Goal: Task Accomplishment & Management: Manage account settings

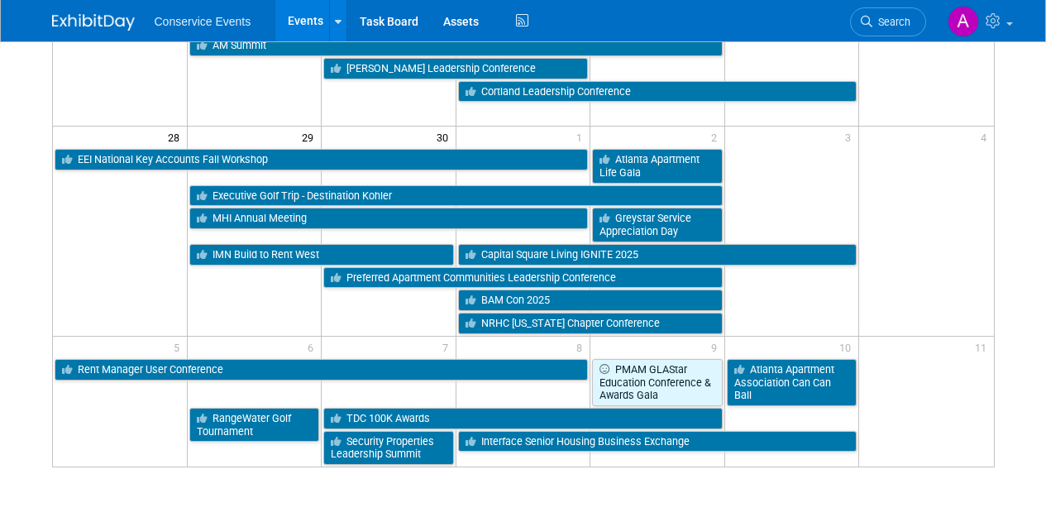
scroll to position [663, 0]
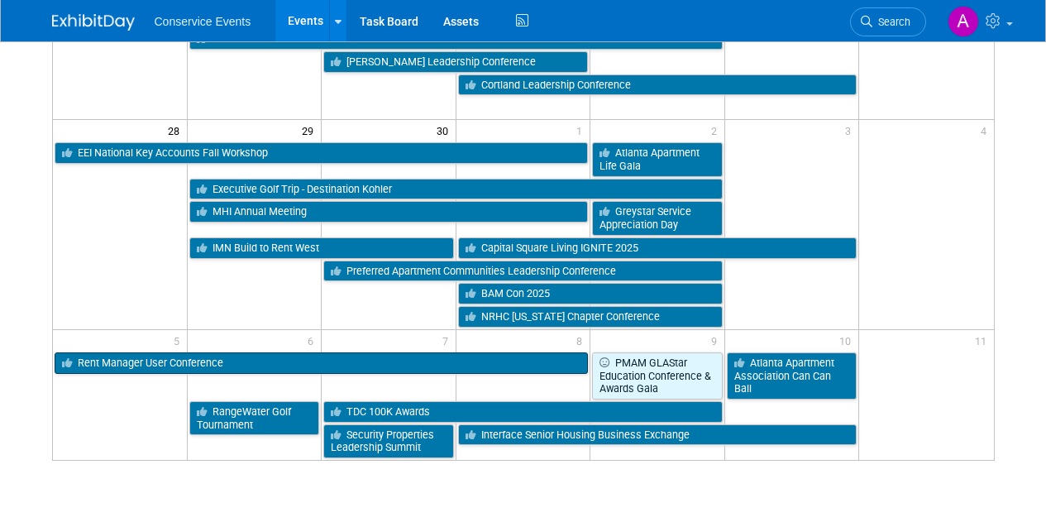
click at [109, 361] on link "Rent Manager User Conference" at bounding box center [322, 363] width 534 height 22
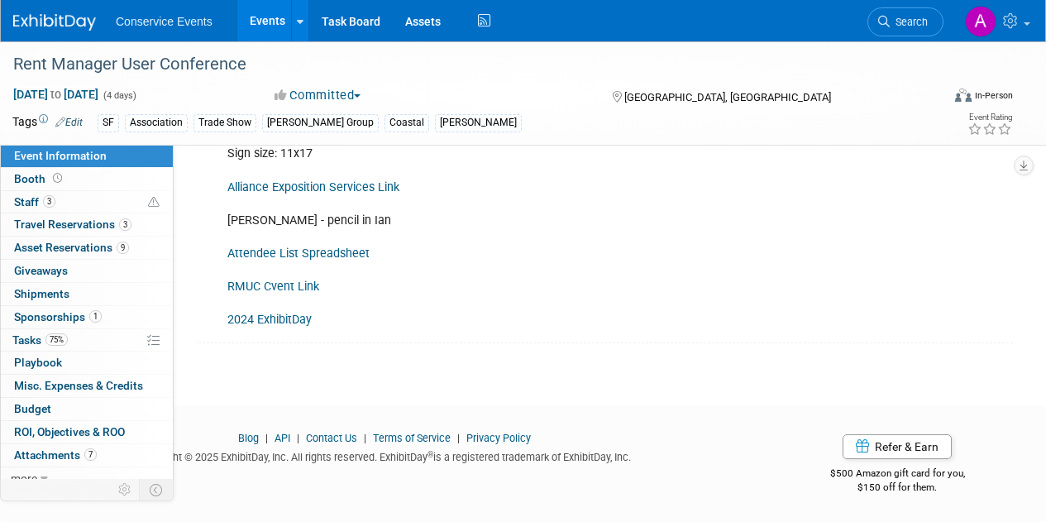
scroll to position [594, 0]
click at [31, 177] on span "Booth" at bounding box center [39, 178] width 51 height 13
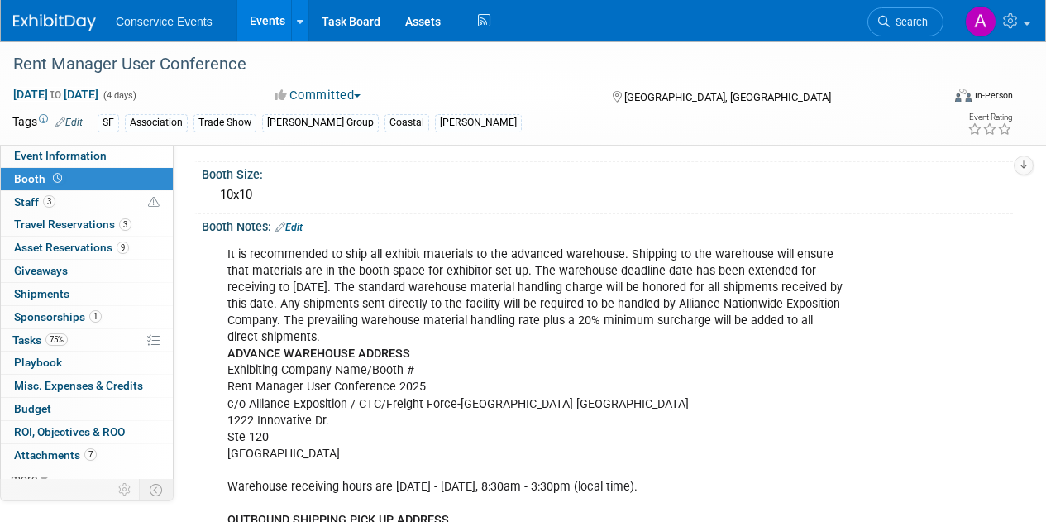
scroll to position [0, 0]
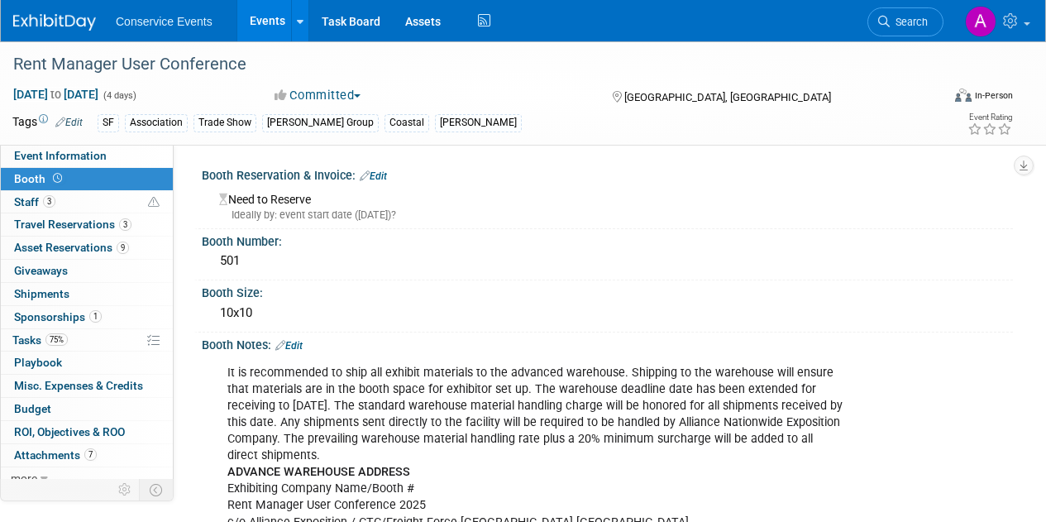
click at [266, 22] on link "Events" at bounding box center [267, 20] width 60 height 41
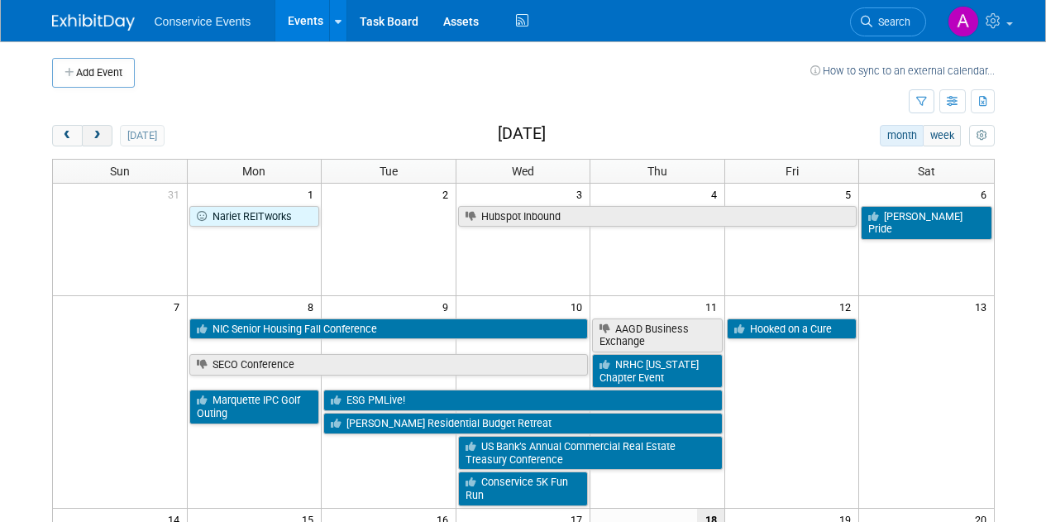
click at [95, 140] on span "next" at bounding box center [97, 136] width 12 height 11
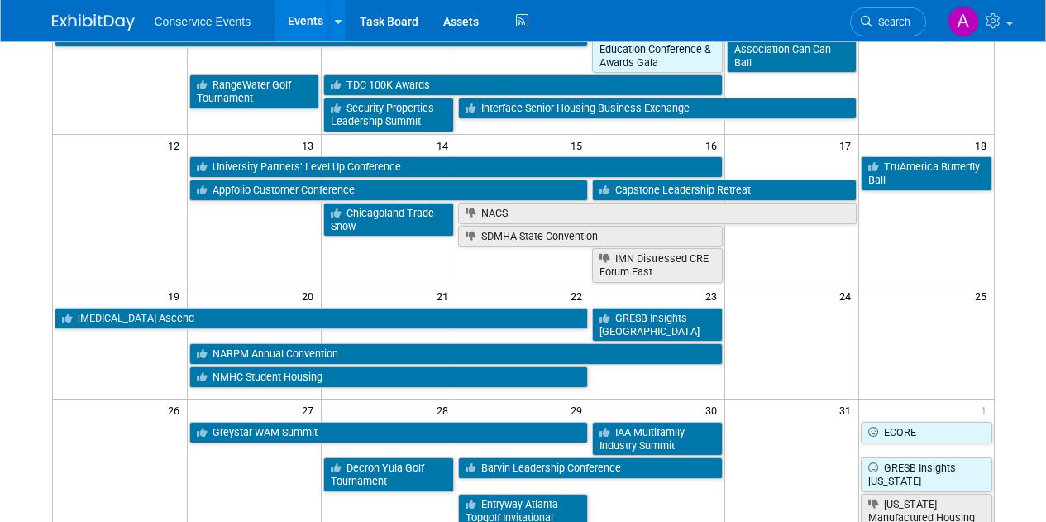
scroll to position [390, 0]
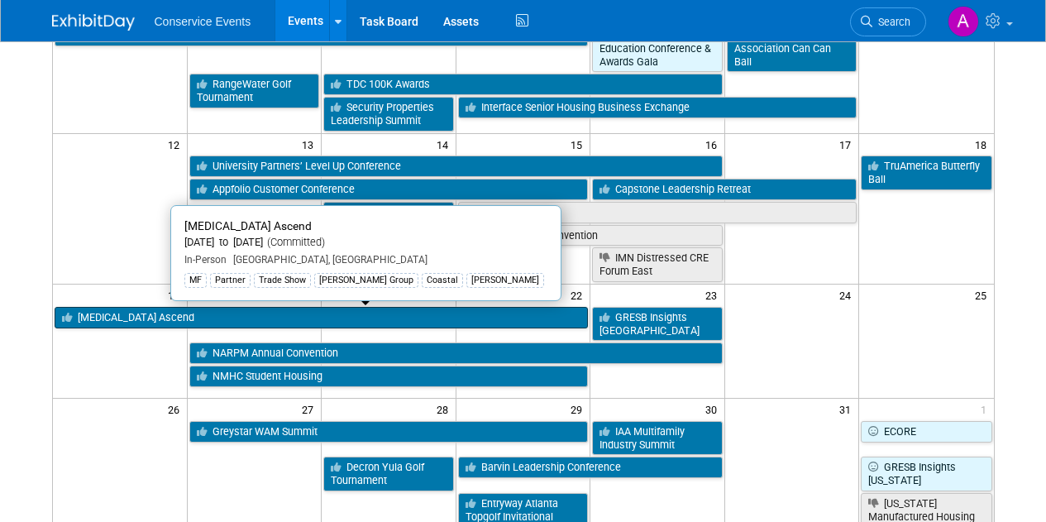
click at [461, 315] on link "MRI Ascend" at bounding box center [322, 318] width 534 height 22
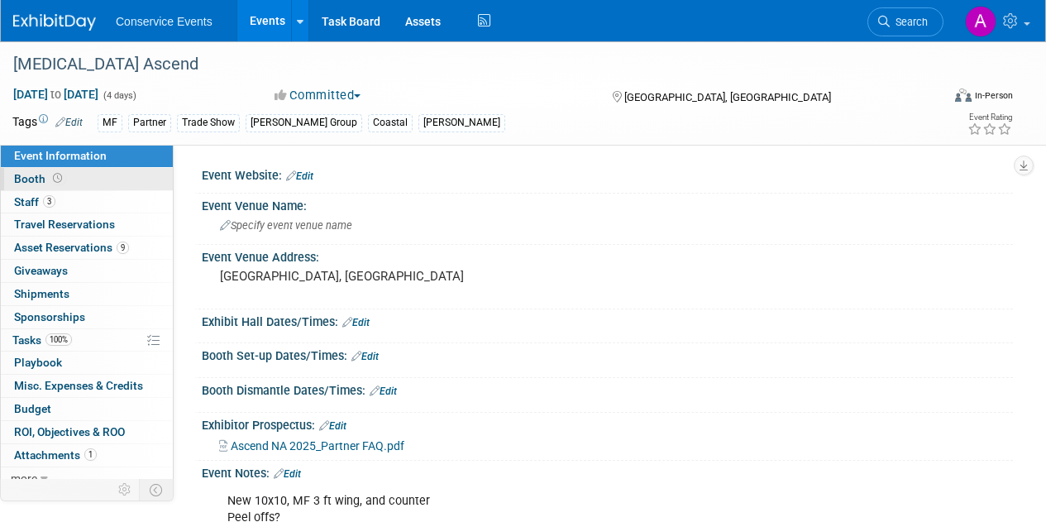
click at [32, 181] on span "Booth" at bounding box center [39, 178] width 51 height 13
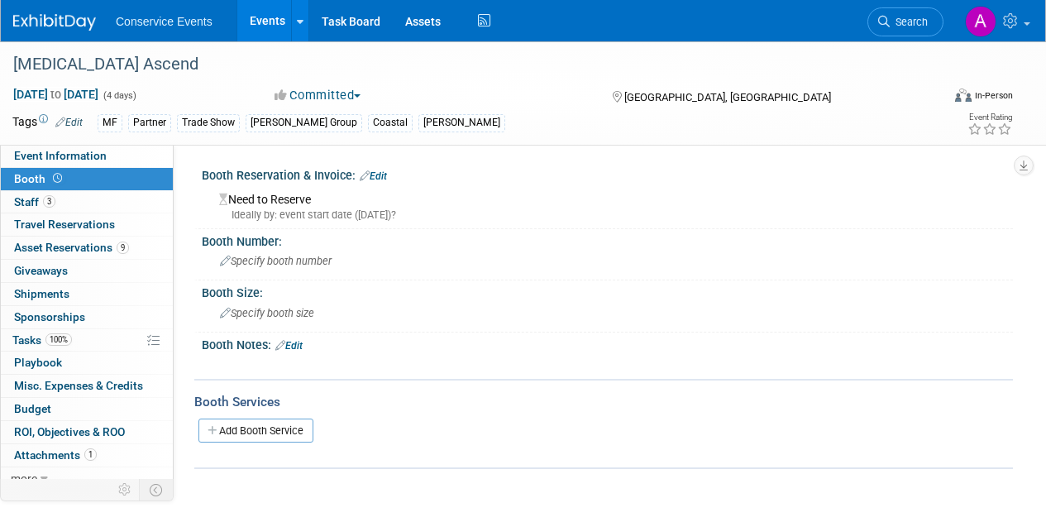
click at [295, 341] on link "Edit" at bounding box center [288, 346] width 27 height 12
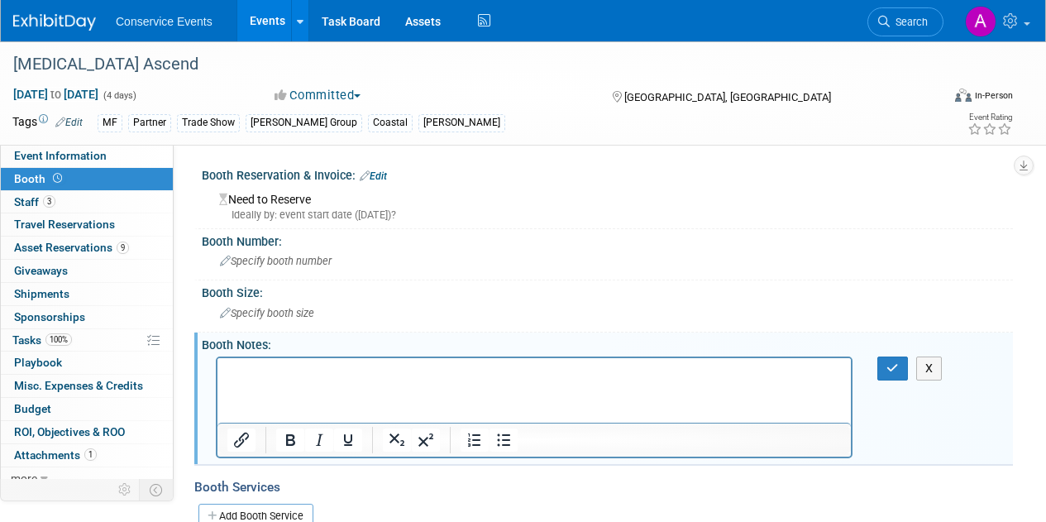
paste body "Rich Text Area. Press ALT-0 for help."
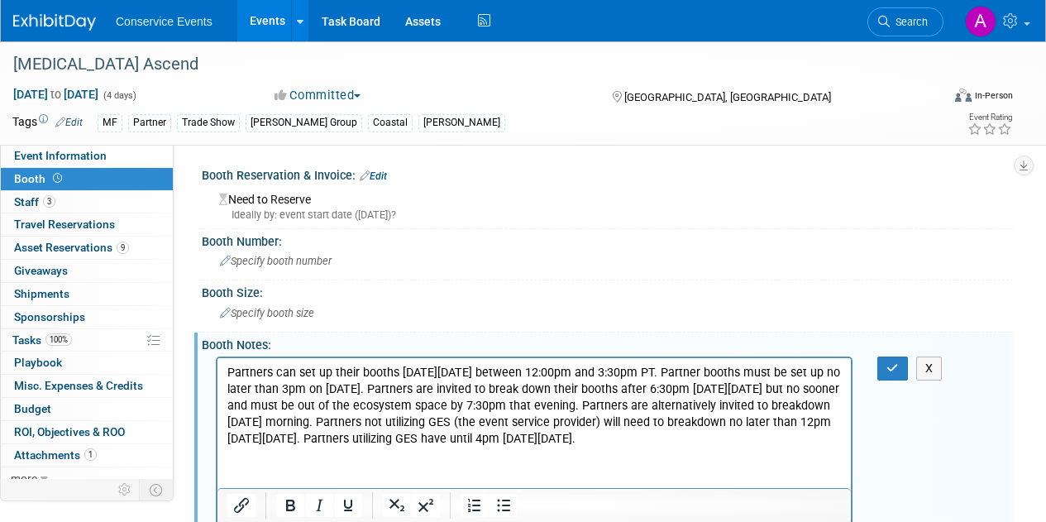
click at [438, 385] on p "Partners can set up their booths on Sunday, October 19 between 12:00pm and 3:30…" at bounding box center [534, 405] width 614 height 83
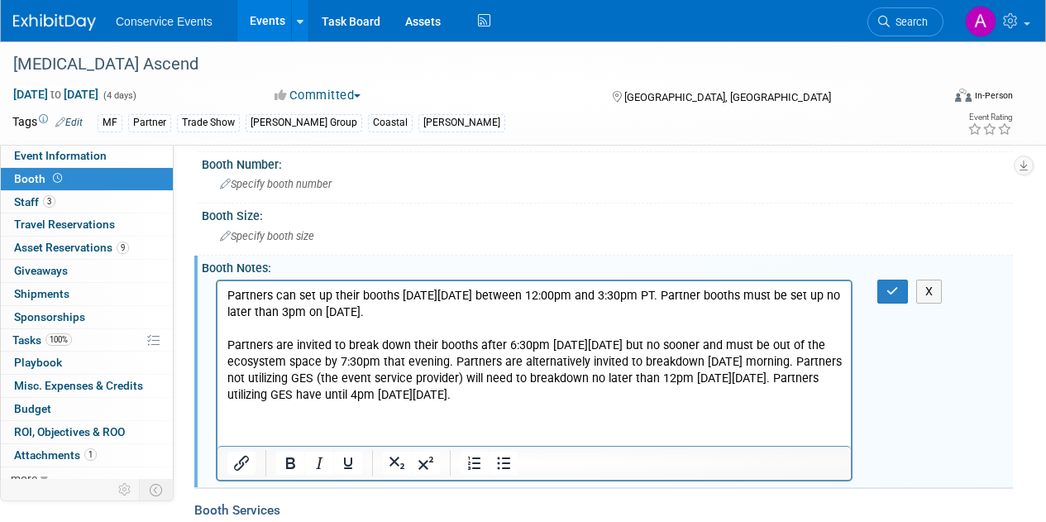
scroll to position [85, 0]
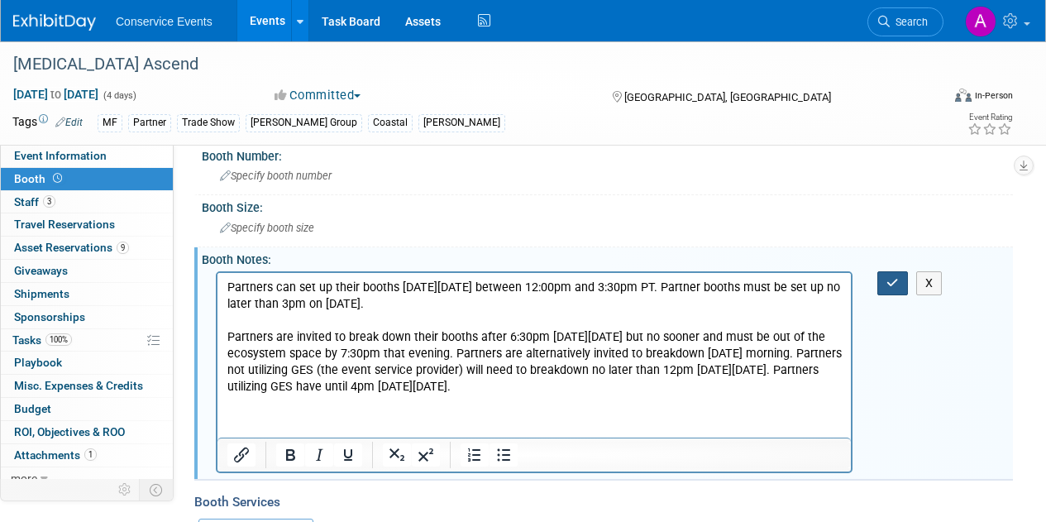
click at [892, 292] on button "button" at bounding box center [892, 283] width 31 height 24
